Goal: Navigation & Orientation: Find specific page/section

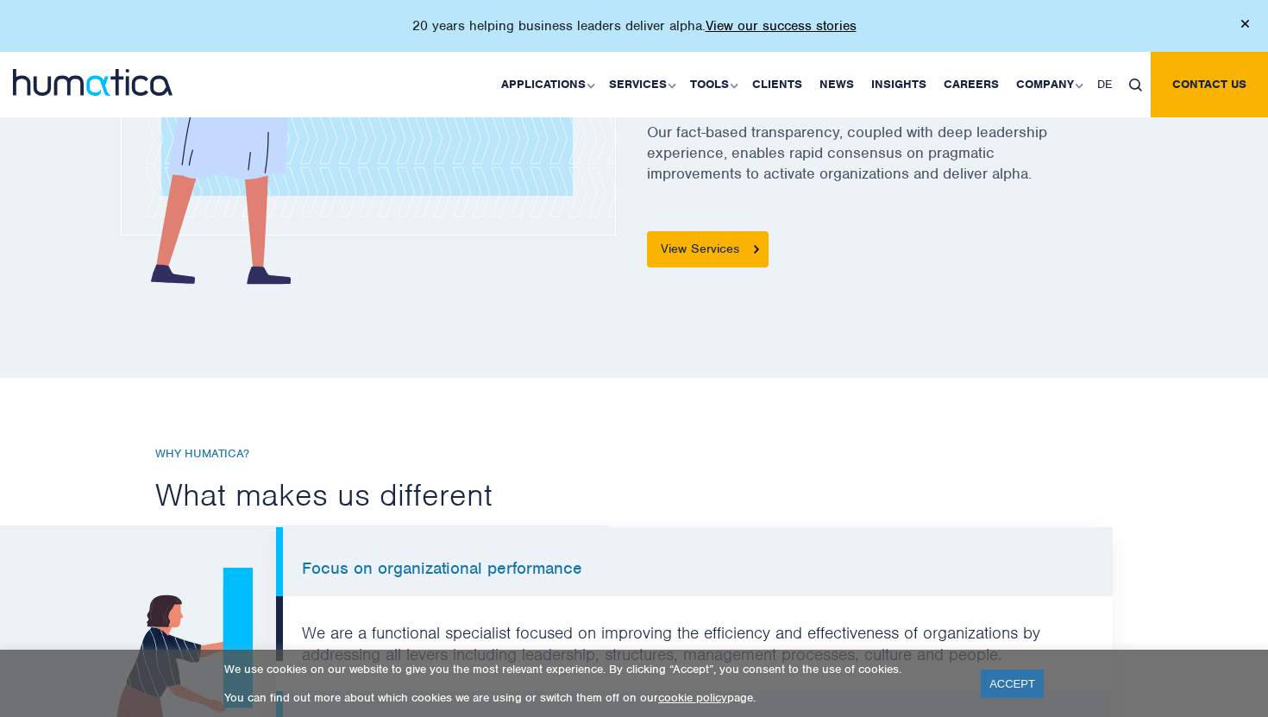
scroll to position [906, 0]
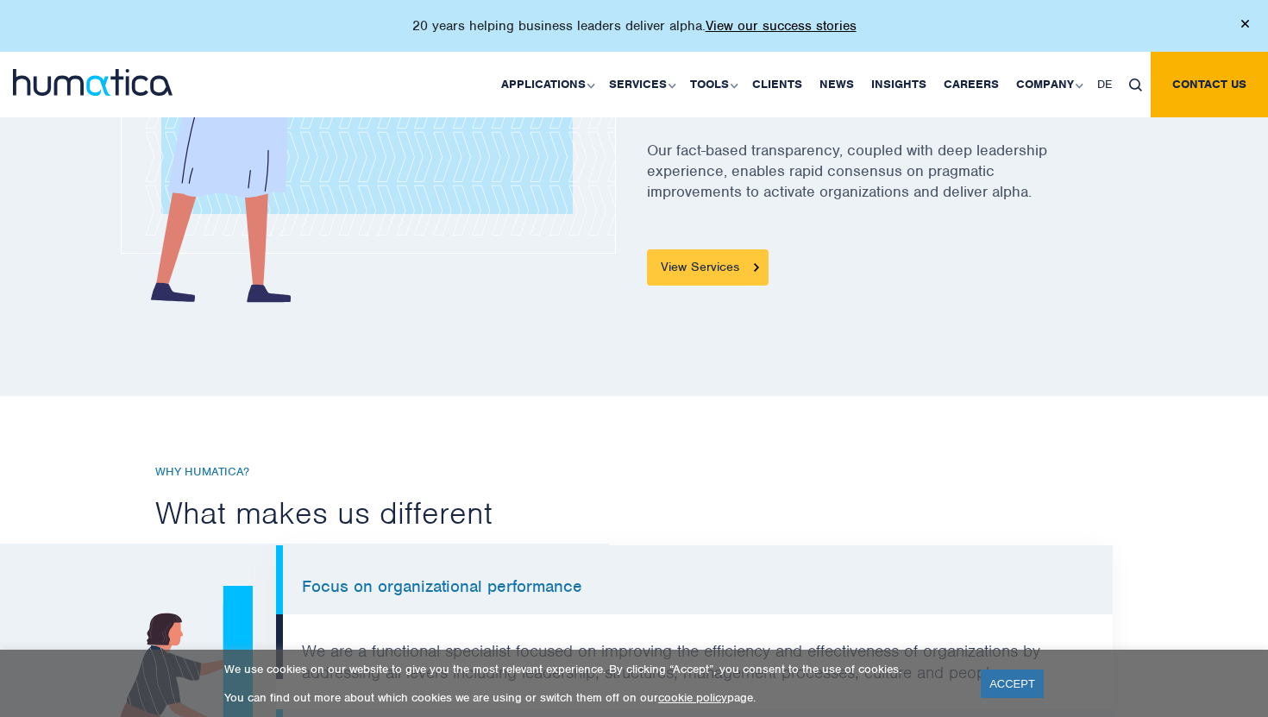
click at [726, 273] on link "View Services" at bounding box center [708, 267] width 122 height 36
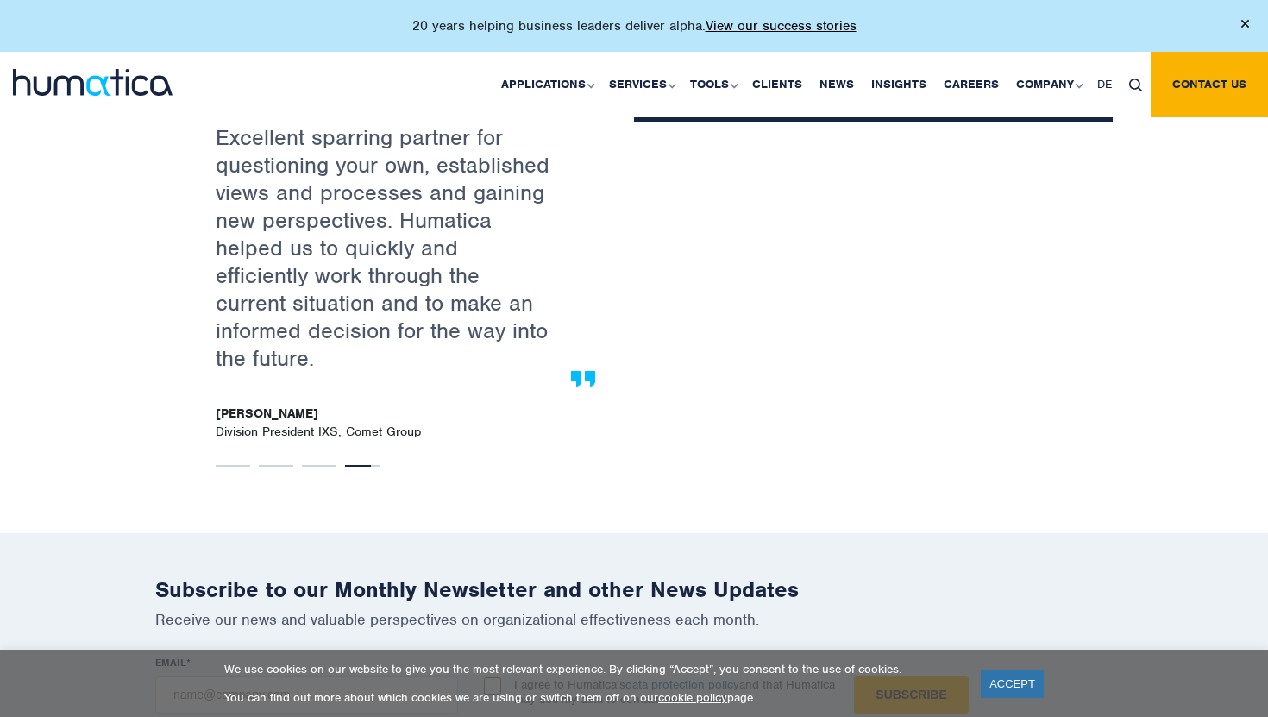
scroll to position [2972, 0]
